Goal: Task Accomplishment & Management: Use online tool/utility

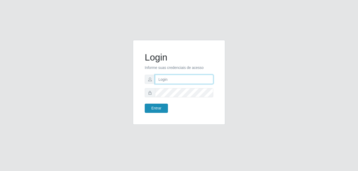
type input "anselmo@B8"
click at [158, 109] on button "Entrar" at bounding box center [156, 108] width 23 height 9
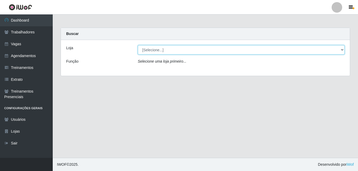
click at [170, 50] on select "[Selecione...] Bemais Supermercados - B8 [PERSON_NAME]" at bounding box center [241, 49] width 207 height 9
select select "413"
click at [138, 45] on select "[Selecione...] Bemais Supermercados - B8 [PERSON_NAME]" at bounding box center [241, 49] width 207 height 9
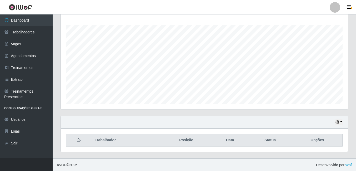
scroll to position [85, 0]
click at [339, 122] on icon "button" at bounding box center [338, 122] width 4 height 4
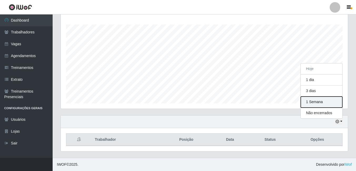
click at [318, 100] on button "1 Semana" at bounding box center [322, 102] width 42 height 11
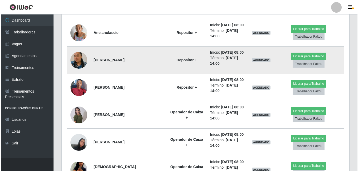
scroll to position [348, 0]
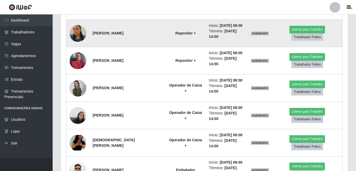
click at [78, 48] on img at bounding box center [78, 33] width 17 height 30
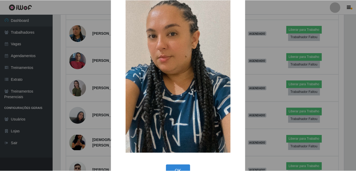
scroll to position [62, 0]
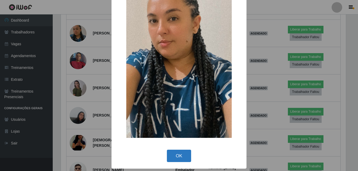
click at [176, 157] on button "OK" at bounding box center [179, 156] width 24 height 12
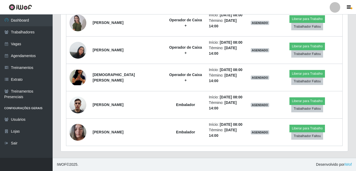
scroll to position [480, 0]
